Goal: Task Accomplishment & Management: Manage account settings

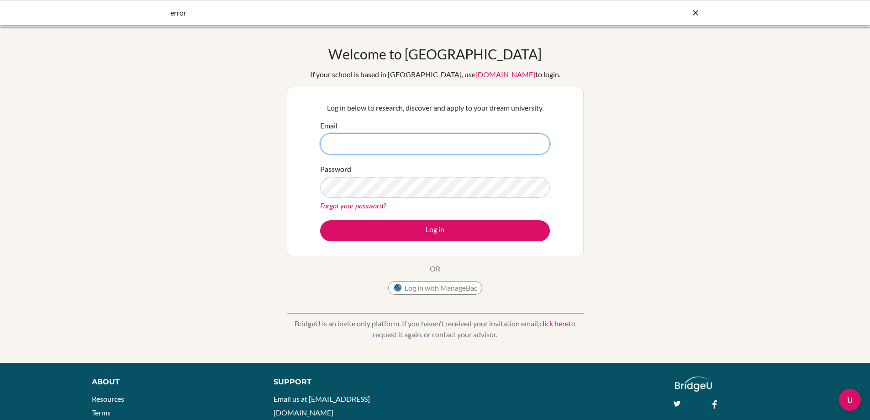
click at [395, 145] on input "Email" at bounding box center [435, 143] width 230 height 21
type input "[EMAIL_ADDRESS][DOMAIN_NAME]"
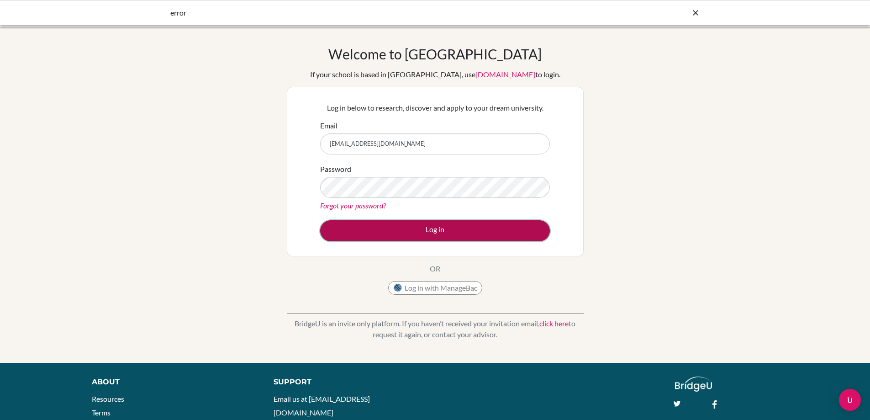
click at [452, 228] on button "Log in" at bounding box center [435, 230] width 230 height 21
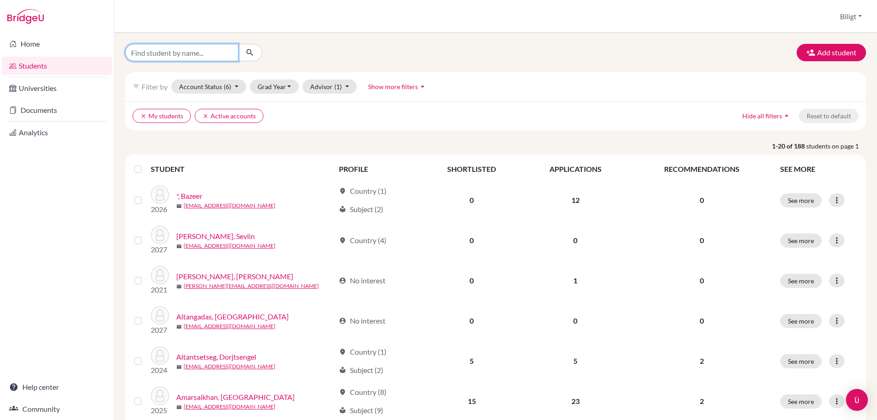
click at [192, 53] on input "Find student by name..." at bounding box center [181, 52] width 113 height 17
type input "irmuun"
click button "submit" at bounding box center [250, 52] width 24 height 17
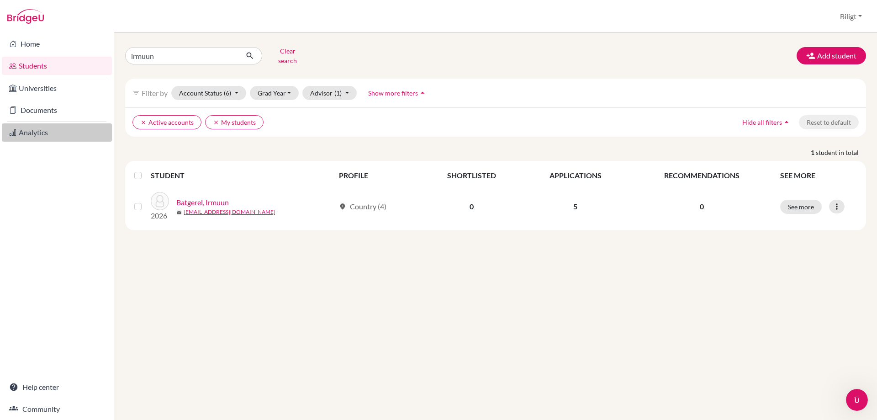
click at [48, 132] on link "Analytics" at bounding box center [57, 132] width 110 height 18
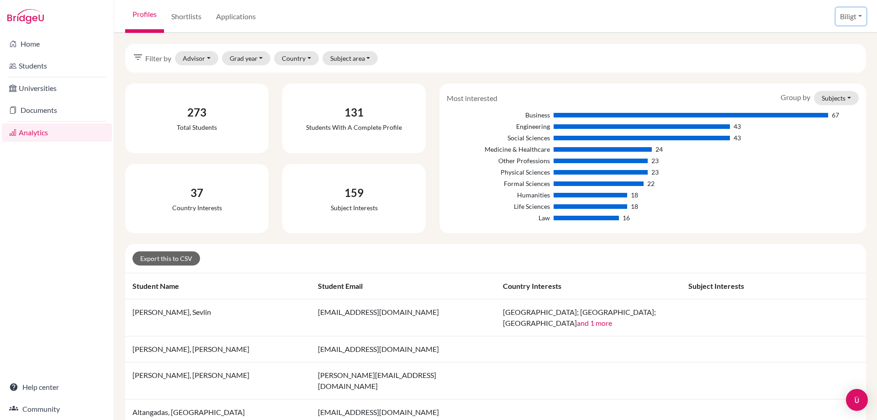
click at [846, 12] on button "Biligt" at bounding box center [851, 16] width 30 height 17
click at [831, 52] on link "School Settings" at bounding box center [831, 52] width 72 height 15
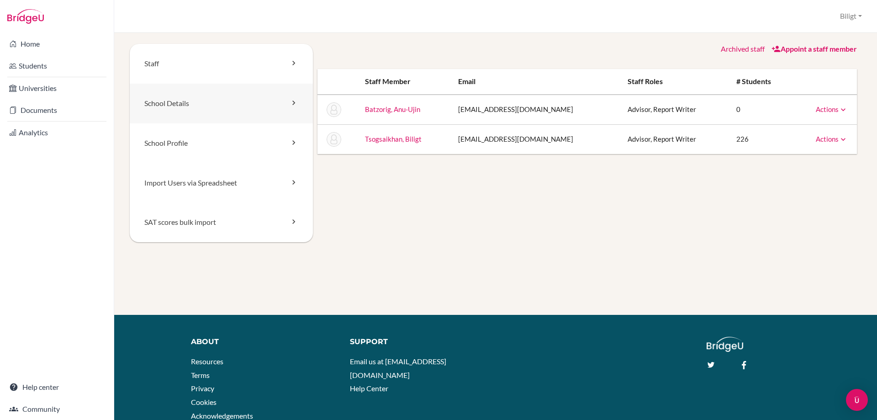
click at [164, 106] on link "School Details" at bounding box center [221, 104] width 183 height 40
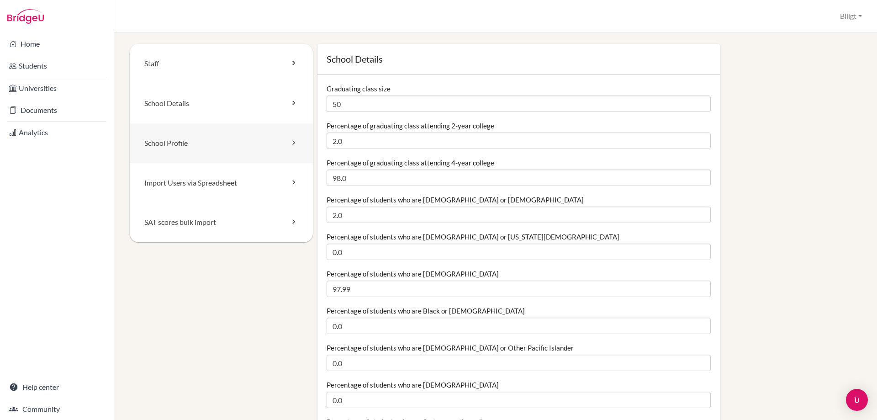
click at [175, 139] on link "School Profile" at bounding box center [221, 143] width 183 height 40
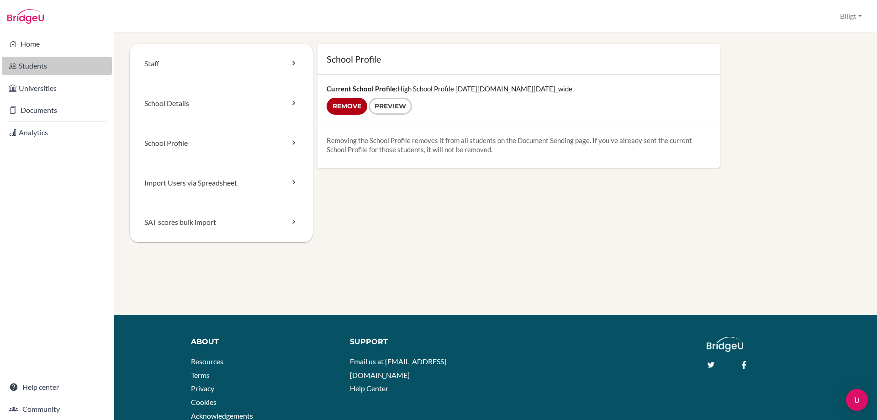
click at [46, 61] on link "Students" at bounding box center [57, 66] width 110 height 18
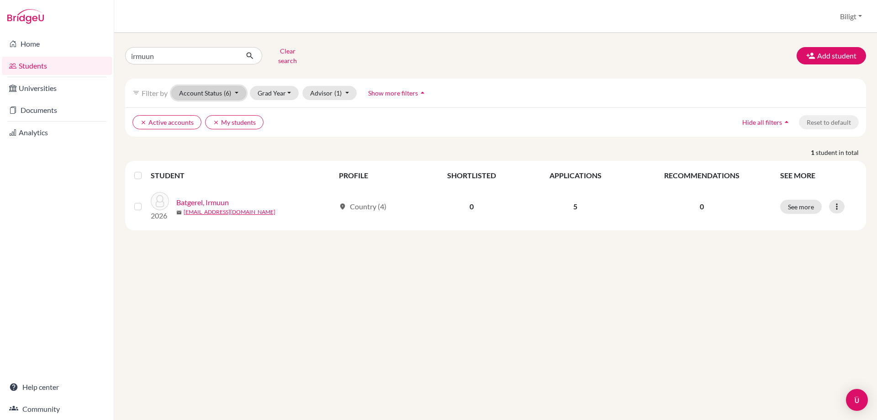
click at [233, 88] on button "Account Status (6)" at bounding box center [208, 93] width 75 height 14
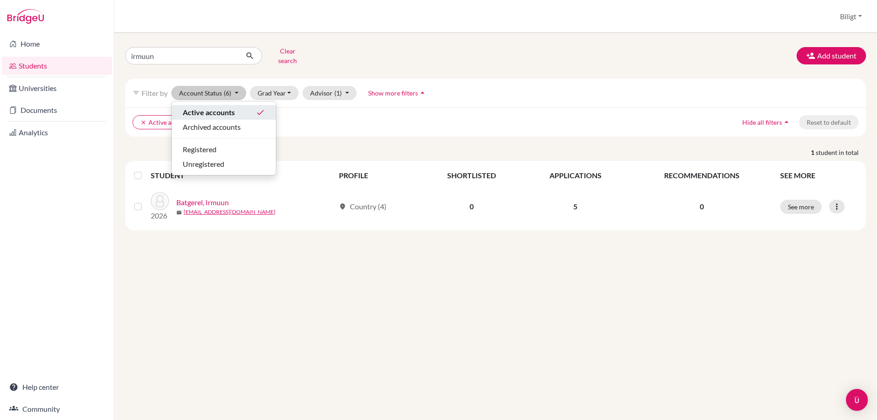
click at [238, 107] on div "Active accounts done" at bounding box center [224, 112] width 82 height 11
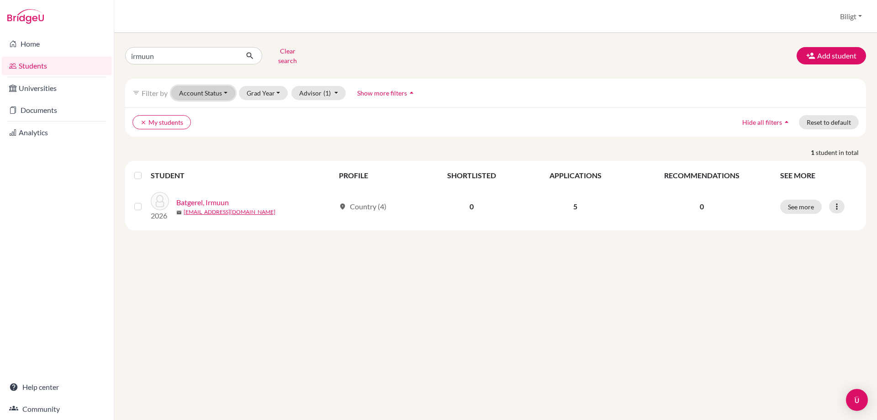
click at [218, 86] on button "Account Status" at bounding box center [203, 93] width 64 height 14
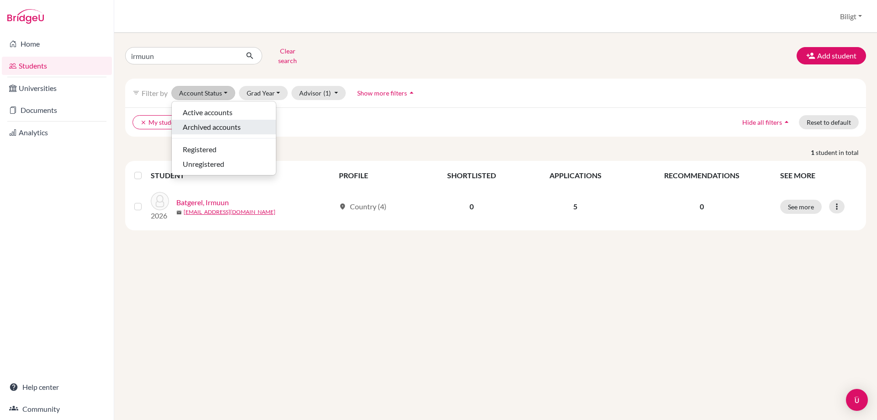
click at [217, 122] on span "Archived accounts" at bounding box center [212, 127] width 58 height 11
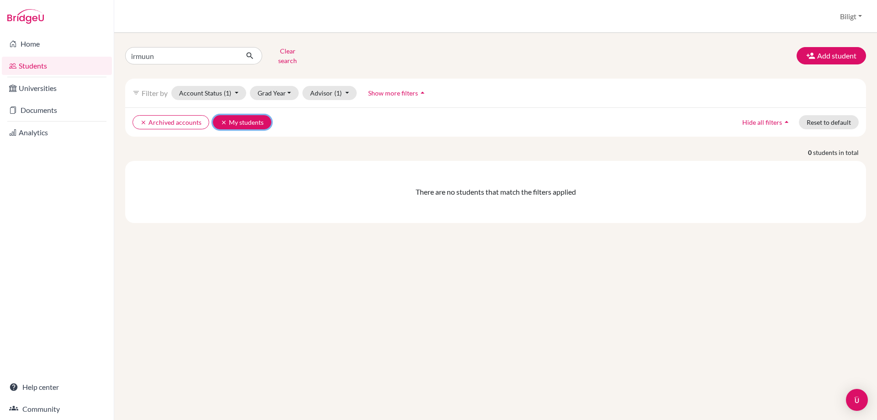
click at [222, 119] on icon "clear" at bounding box center [224, 122] width 6 height 6
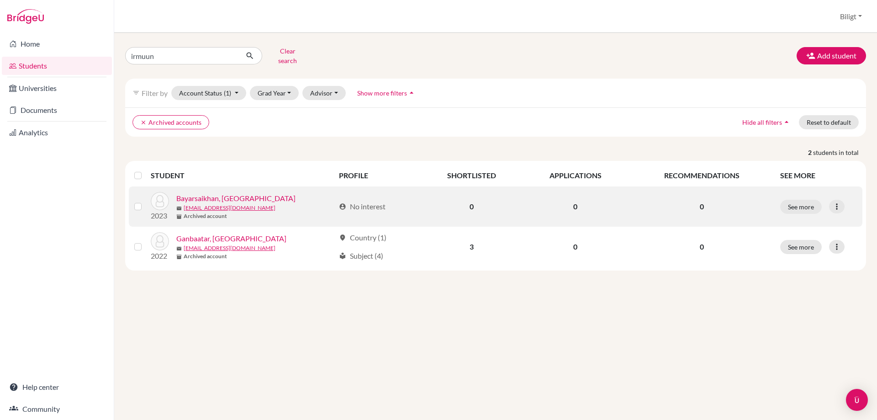
click at [221, 194] on link "Bayarsaikhan, Irmuun" at bounding box center [235, 198] width 119 height 11
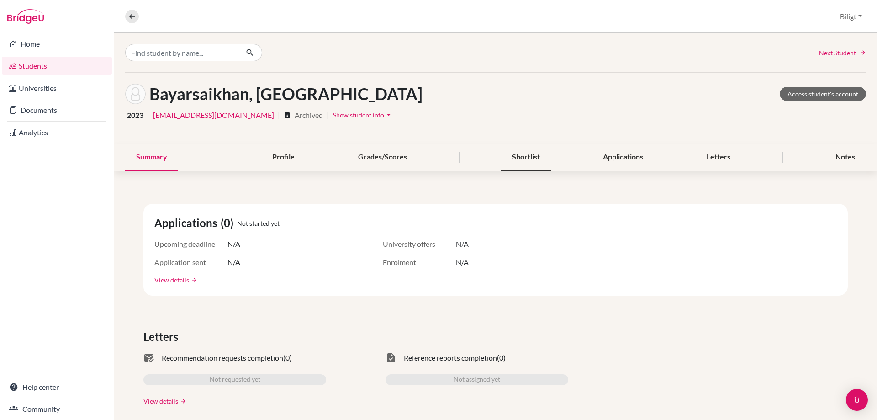
click at [526, 161] on div "Shortlist" at bounding box center [526, 157] width 50 height 27
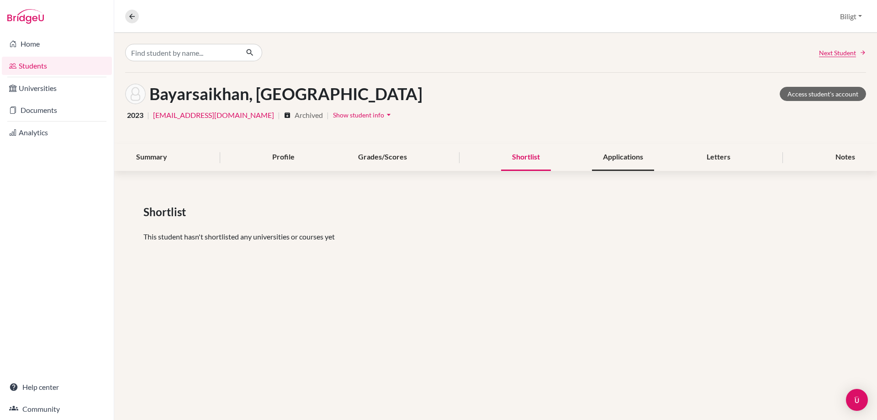
click at [601, 162] on div "Applications" at bounding box center [623, 157] width 62 height 27
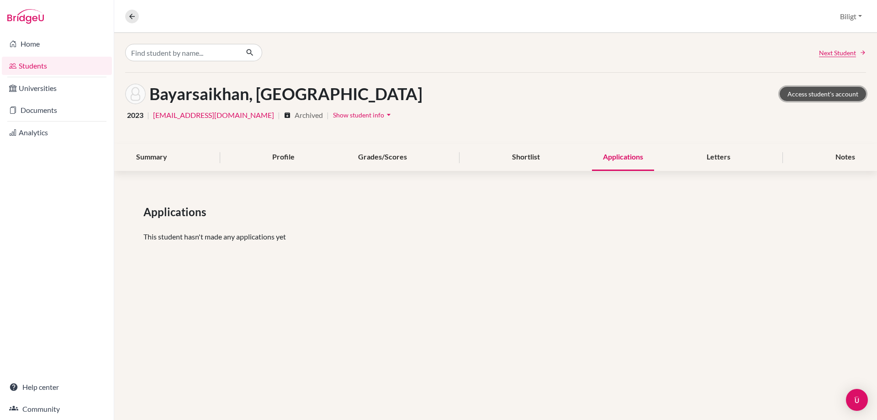
click at [826, 96] on link "Access student's account" at bounding box center [823, 94] width 86 height 14
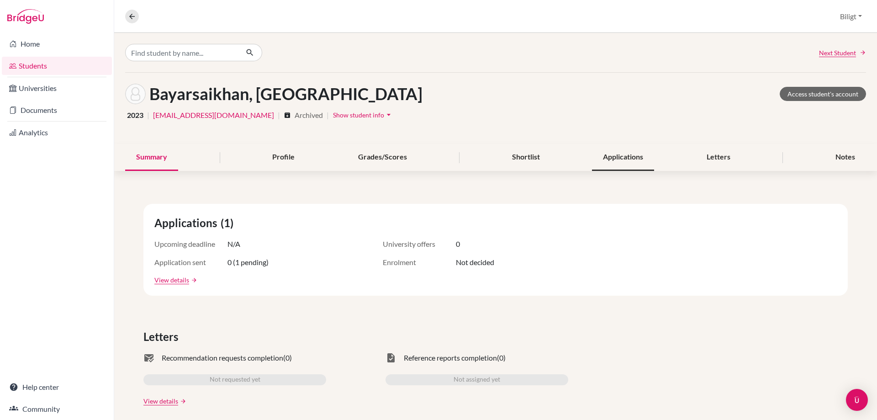
click at [635, 160] on div "Applications" at bounding box center [623, 157] width 62 height 27
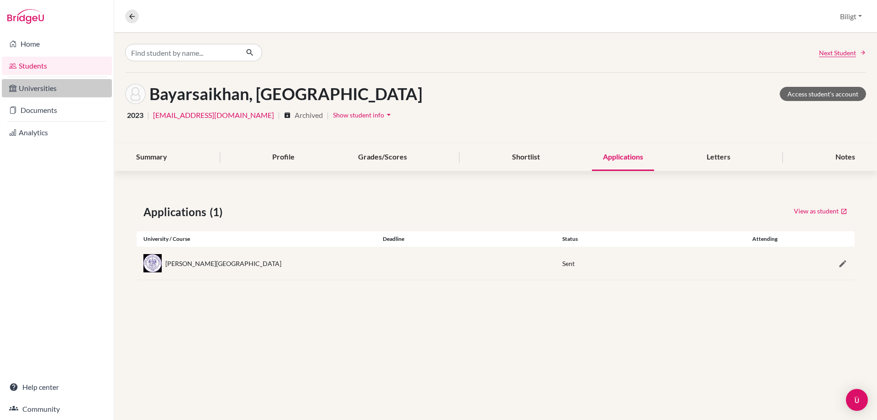
click at [37, 90] on link "Universities" at bounding box center [57, 88] width 110 height 18
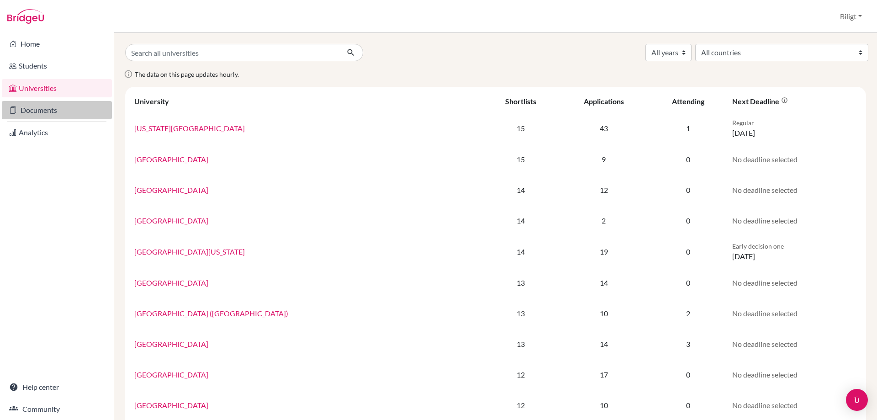
click at [37, 109] on link "Documents" at bounding box center [57, 110] width 110 height 18
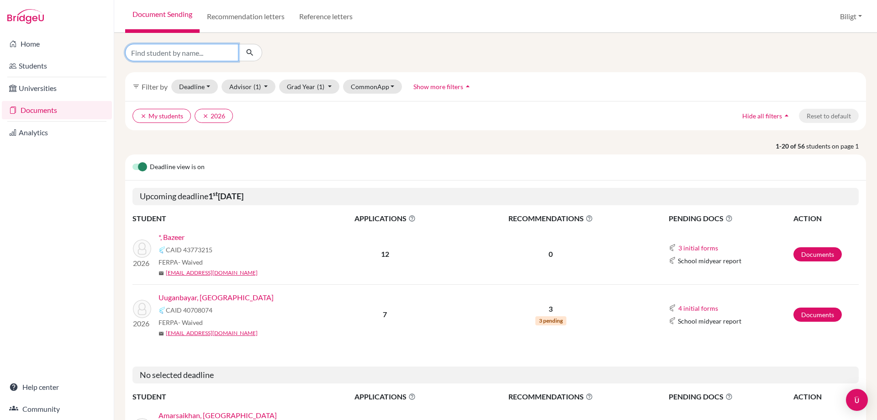
click at [198, 54] on input "Find student by name..." at bounding box center [181, 52] width 113 height 17
type input "irmuun"
click button "submit" at bounding box center [250, 52] width 24 height 17
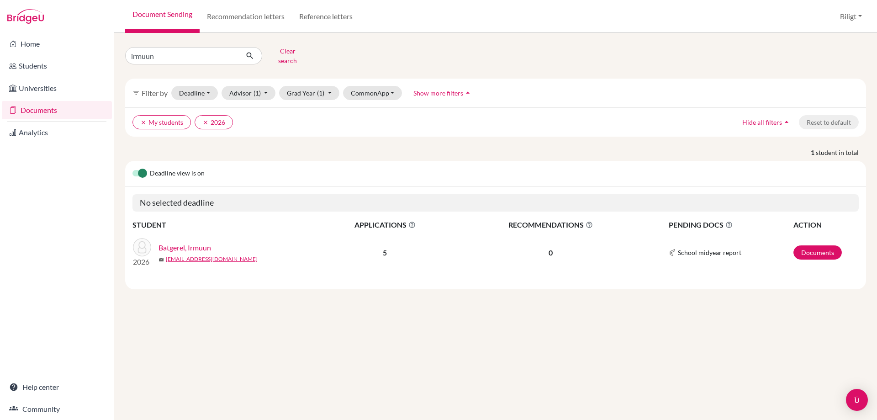
click at [194, 242] on link "Batgerel, Irmuun" at bounding box center [185, 247] width 53 height 11
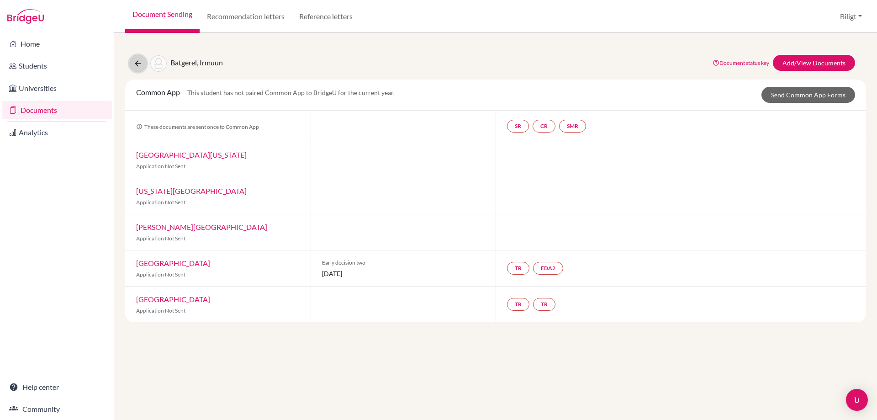
click at [142, 58] on button at bounding box center [137, 63] width 17 height 17
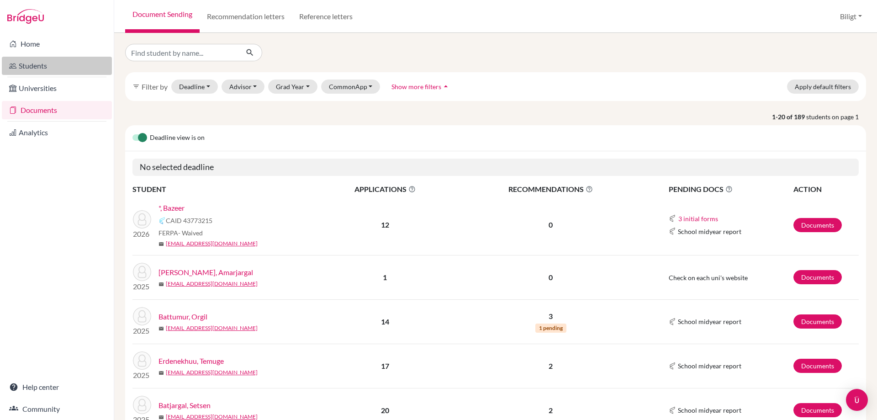
click at [38, 65] on link "Students" at bounding box center [57, 66] width 110 height 18
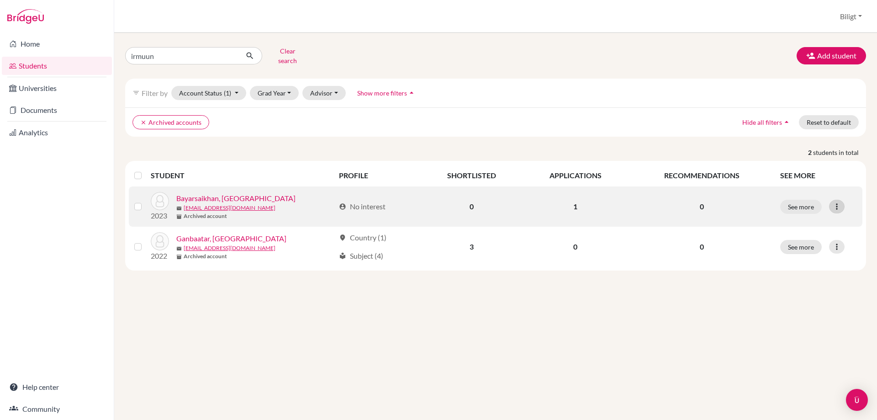
click at [838, 202] on icon at bounding box center [836, 206] width 9 height 9
click at [807, 221] on button "Edit student" at bounding box center [797, 225] width 72 height 15
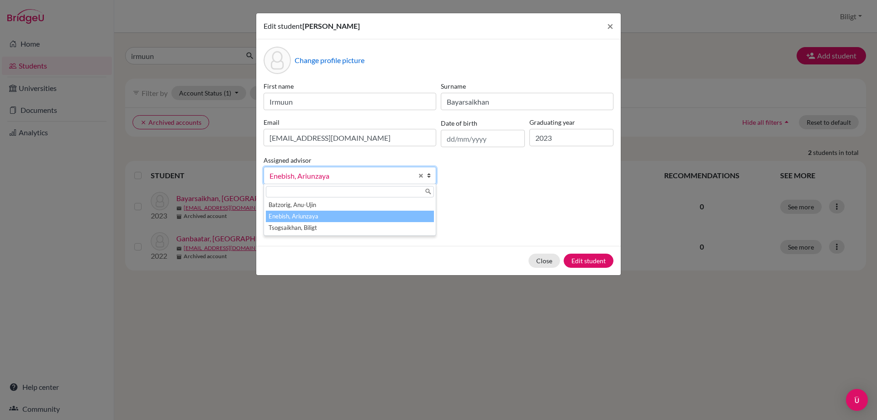
click at [397, 183] on link "Enebish, Ariunzaya" at bounding box center [350, 175] width 173 height 17
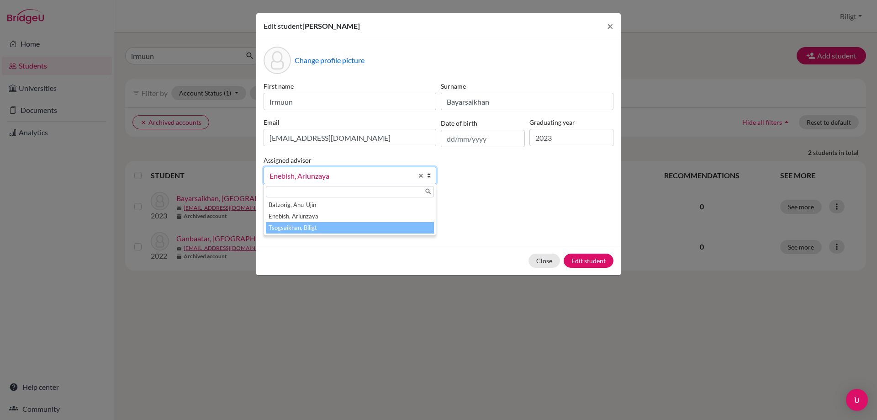
drag, startPoint x: 293, startPoint y: 228, endPoint x: 434, endPoint y: 237, distance: 140.5
click at [294, 229] on li "Tsogsaikhan, Biligt" at bounding box center [350, 227] width 168 height 11
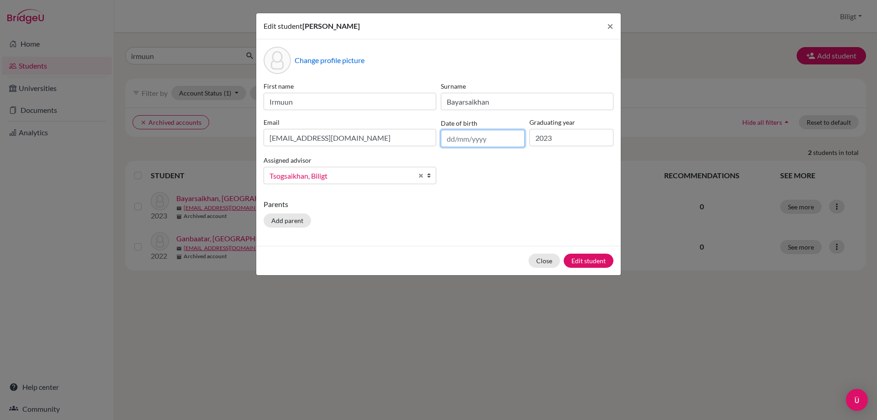
click at [472, 139] on input "text" at bounding box center [483, 138] width 84 height 17
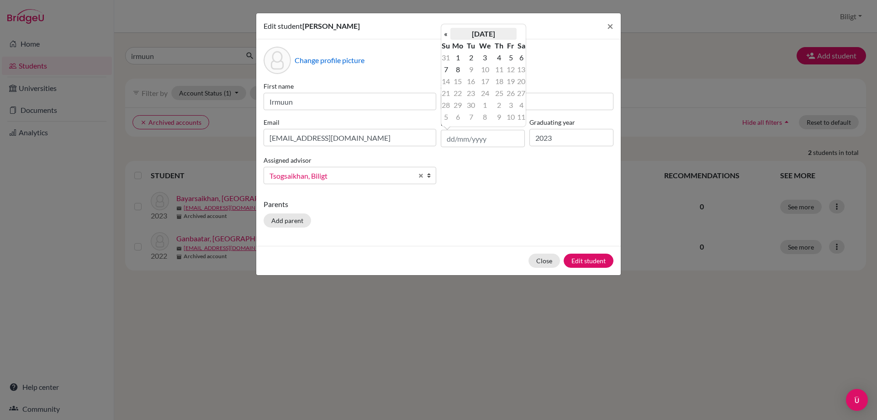
click at [508, 34] on th "September 2025" at bounding box center [483, 34] width 66 height 12
click at [481, 36] on th "2025" at bounding box center [483, 37] width 66 height 12
click at [448, 37] on th "«" at bounding box center [445, 37] width 9 height 12
click at [478, 85] on span "2004" at bounding box center [473, 83] width 19 height 25
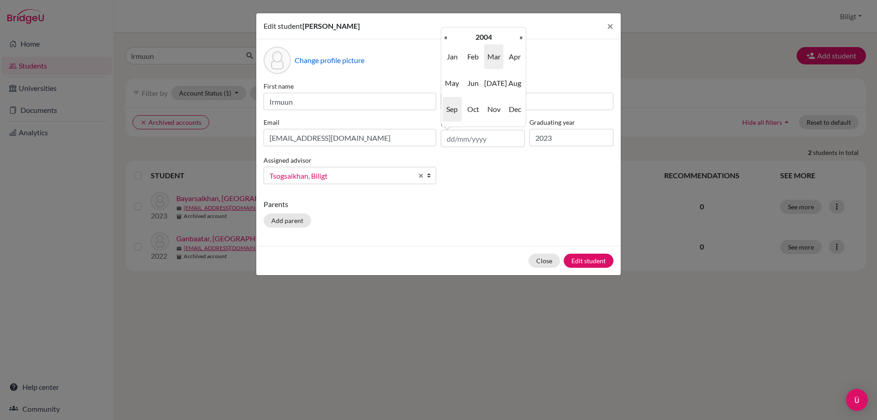
click at [493, 60] on span "Mar" at bounding box center [493, 56] width 19 height 25
click at [510, 79] on td "19" at bounding box center [510, 81] width 11 height 12
type input "19/03/2004"
click at [595, 263] on button "Edit student" at bounding box center [589, 261] width 50 height 14
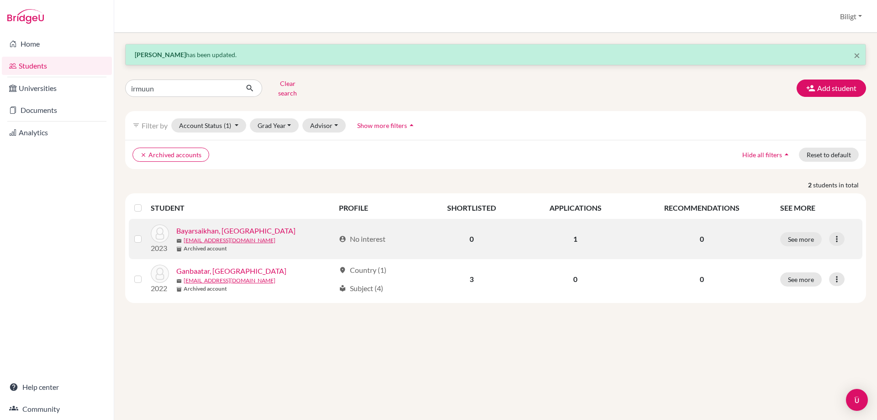
click at [217, 225] on link "Bayarsaikhan, [GEOGRAPHIC_DATA]" at bounding box center [235, 230] width 119 height 11
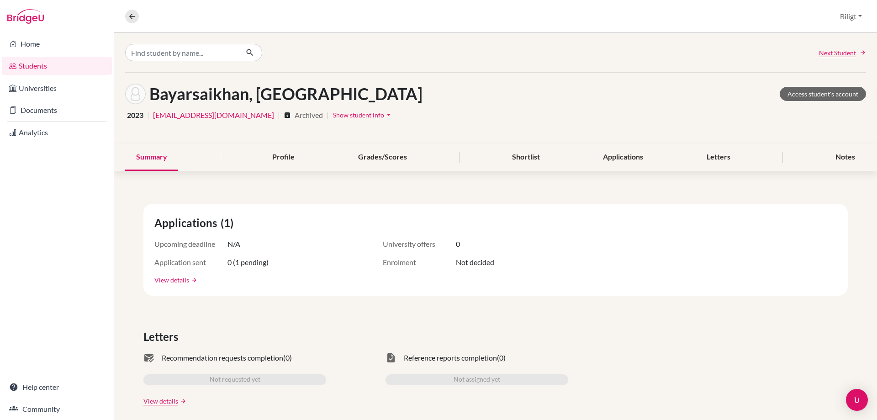
click at [333, 116] on span "Show student info" at bounding box center [358, 115] width 51 height 8
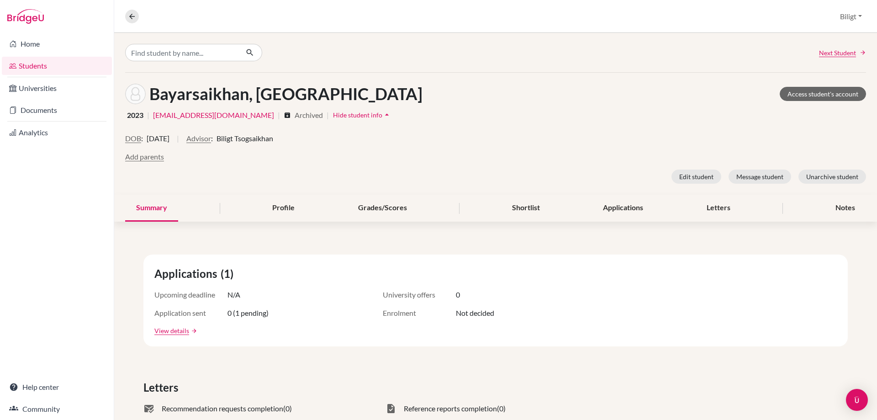
click at [295, 114] on span "Archived" at bounding box center [309, 115] width 28 height 11
click at [827, 177] on button "Unarchive student" at bounding box center [833, 176] width 68 height 14
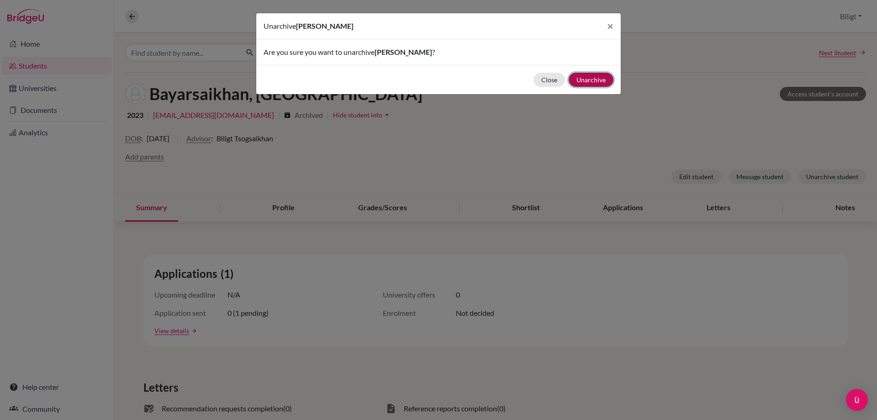
click at [598, 81] on button "Unarchive" at bounding box center [591, 80] width 45 height 14
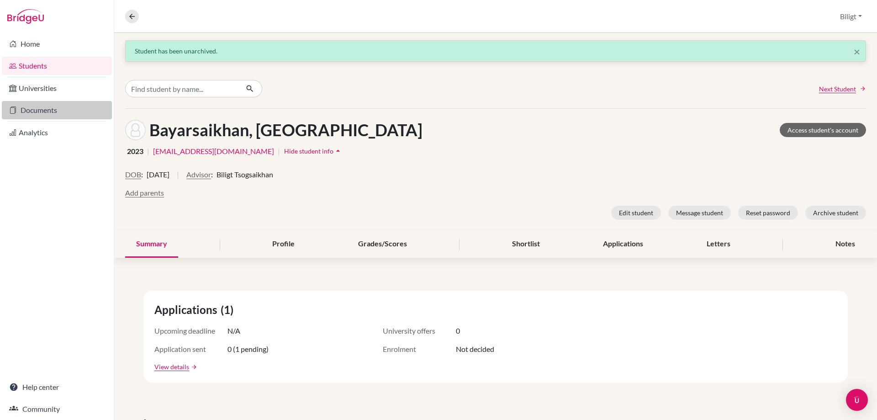
click at [27, 108] on link "Documents" at bounding box center [57, 110] width 110 height 18
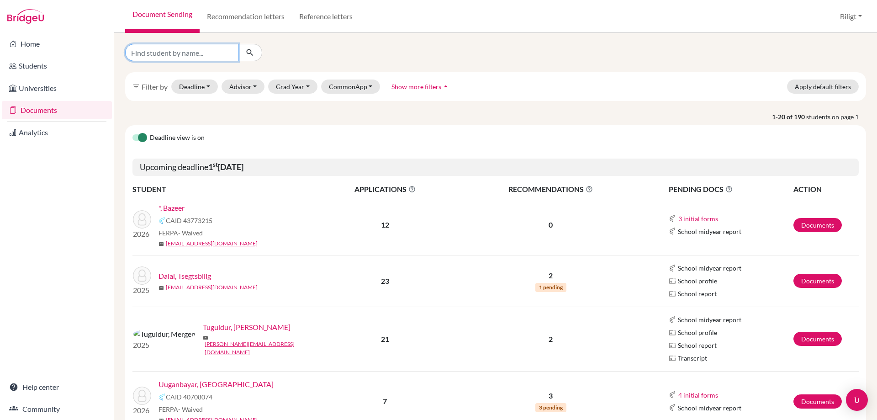
click at [194, 55] on input "Find student by name..." at bounding box center [181, 52] width 113 height 17
type input "irmuun"
click button "submit" at bounding box center [250, 52] width 24 height 17
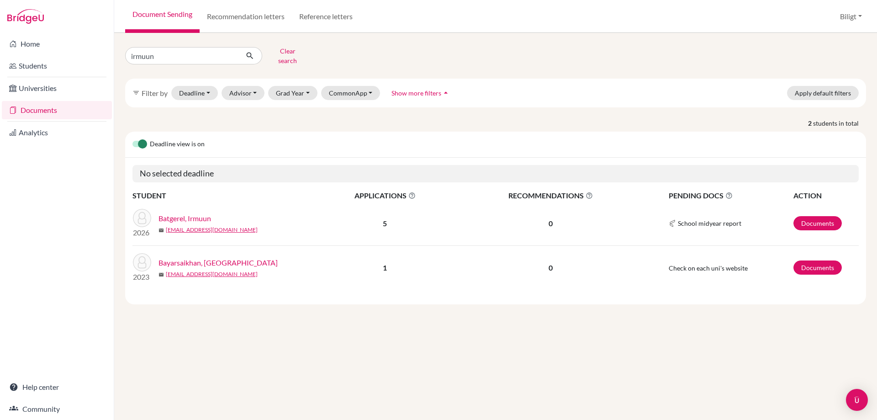
click at [208, 257] on link "Bayarsaikhan, [GEOGRAPHIC_DATA]" at bounding box center [218, 262] width 119 height 11
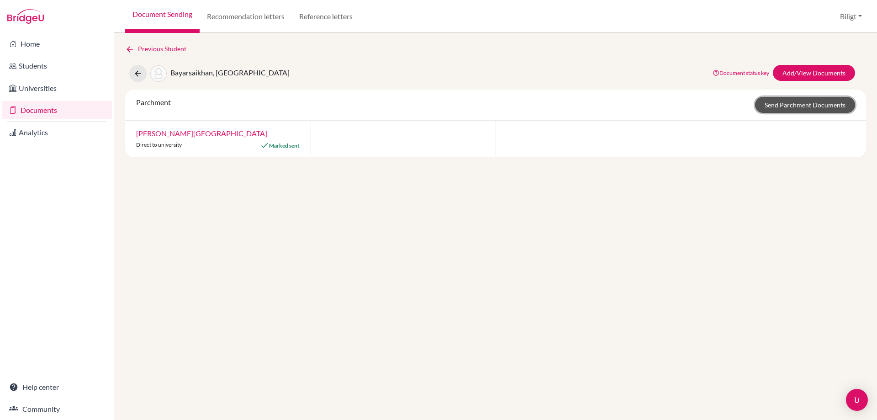
click at [780, 106] on link "Send Parchment Documents" at bounding box center [805, 105] width 100 height 16
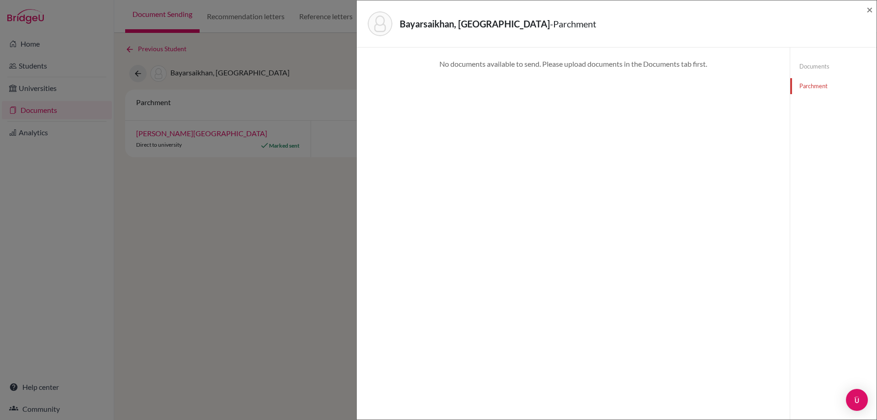
click at [800, 67] on link "Documents" at bounding box center [833, 66] width 86 height 16
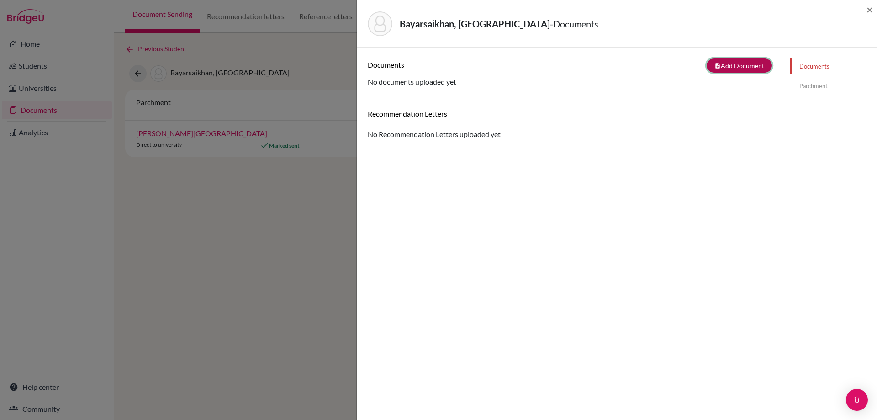
click at [747, 66] on button "note_add Add Document" at bounding box center [739, 65] width 65 height 14
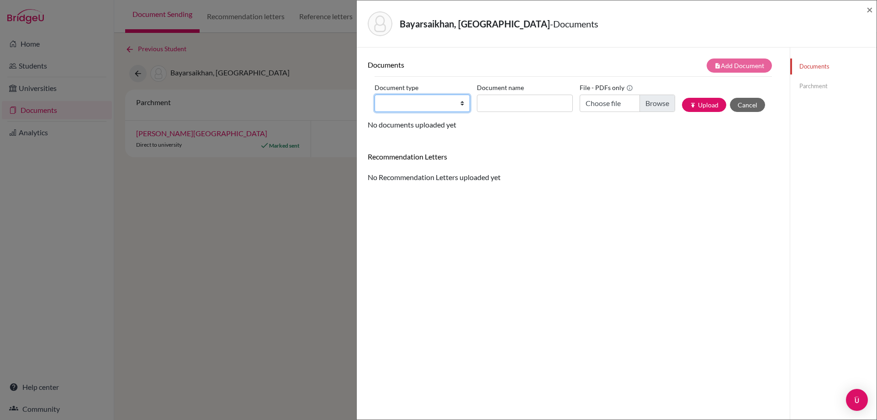
click at [460, 107] on select "Change explanation for Common App reports Counselor recommendation Internationa…" at bounding box center [422, 103] width 95 height 17
select select "2"
click at [375, 95] on select "Change explanation for Common App reports Counselor recommendation Internationa…" at bounding box center [422, 103] width 95 height 17
click at [536, 103] on input "Document name" at bounding box center [524, 103] width 95 height 17
click at [649, 101] on input "Choose file" at bounding box center [627, 103] width 95 height 17
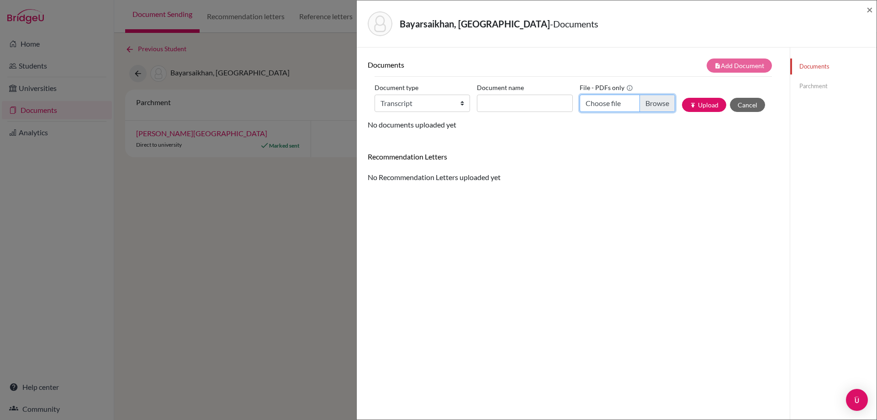
type input "C:\fakepath\[PERSON_NAME] Final Transcript.pdf"
click at [508, 102] on input "Document name" at bounding box center [524, 103] width 95 height 17
paste input "[PERSON_NAME] Final Transcript"
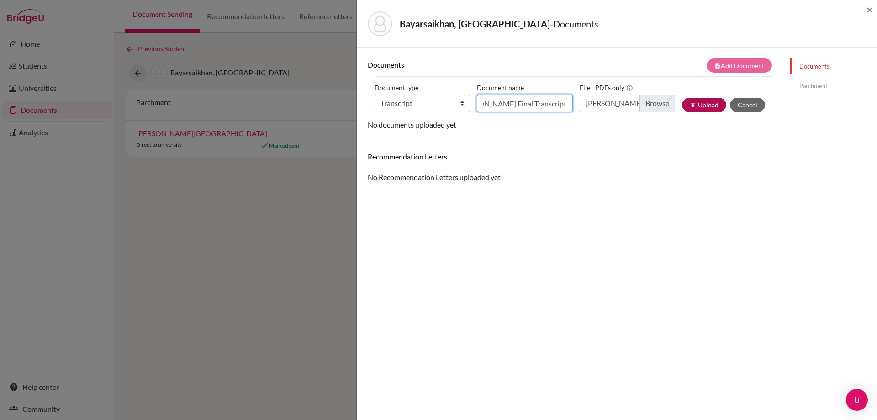
type input "[PERSON_NAME] Final Transcript"
click at [700, 105] on button "publish Upload" at bounding box center [704, 105] width 44 height 14
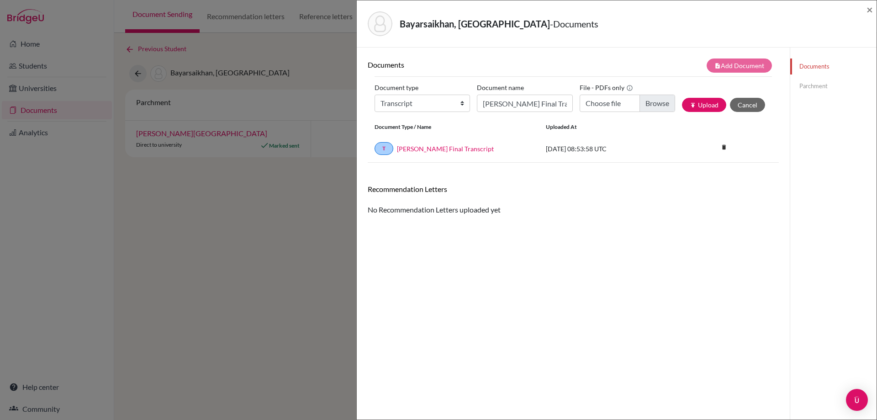
click at [806, 87] on link "Parchment" at bounding box center [833, 86] width 86 height 16
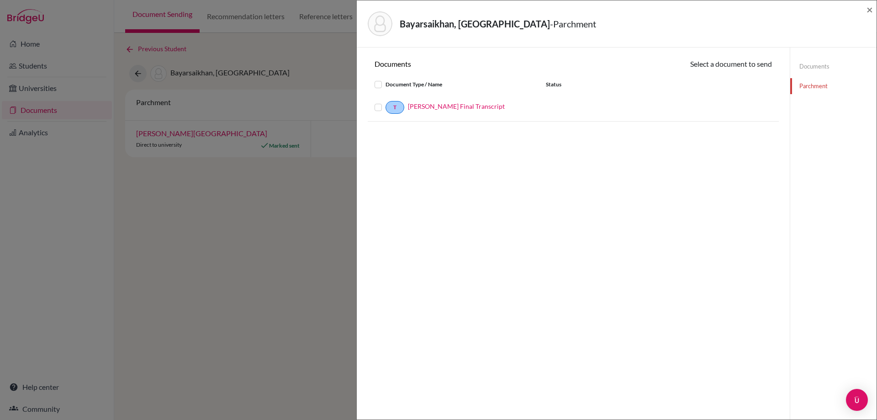
click at [372, 105] on div "T [PERSON_NAME] Final Transcript" at bounding box center [453, 107] width 171 height 13
click at [386, 102] on label at bounding box center [386, 102] width 0 height 0
click at [0, 0] on input "checkbox" at bounding box center [0, 0] width 0 height 0
click at [746, 72] on button "Continue" at bounding box center [746, 65] width 51 height 14
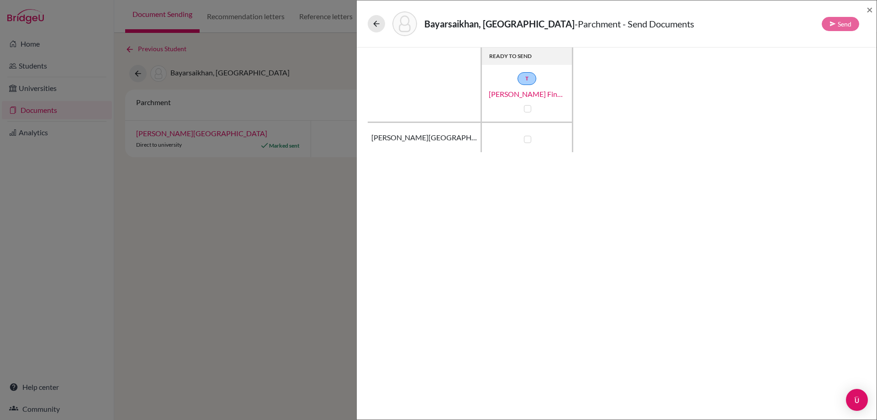
click at [526, 142] on label at bounding box center [527, 139] width 7 height 7
click at [526, 142] on input "checkbox" at bounding box center [525, 138] width 7 height 9
checkbox input "true"
click at [831, 26] on icon at bounding box center [833, 24] width 6 height 6
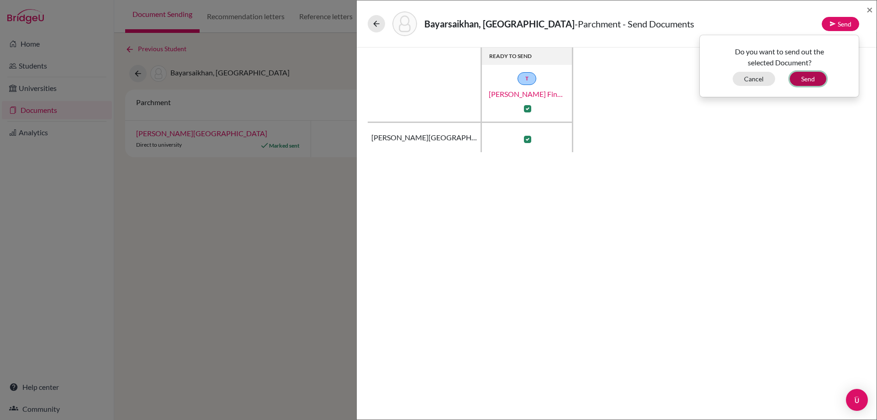
click at [815, 77] on button "Send" at bounding box center [808, 79] width 37 height 14
checkbox input "false"
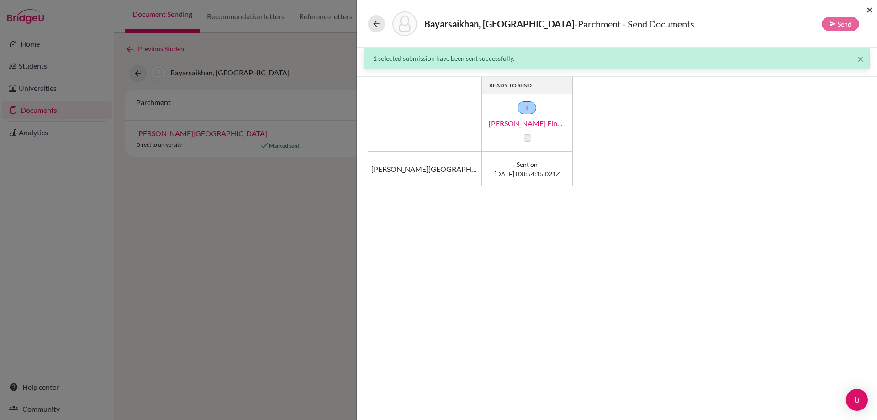
click at [870, 8] on span "×" at bounding box center [870, 9] width 6 height 13
